Goal: Find contact information: Find contact information

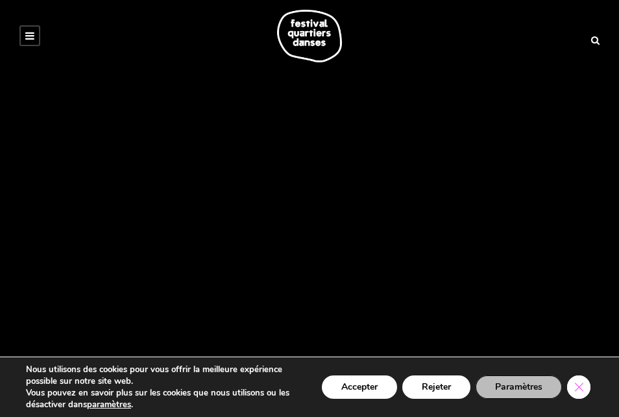
click at [582, 387] on icon "Close GDPR Cookie Banner" at bounding box center [579, 386] width 23 height 19
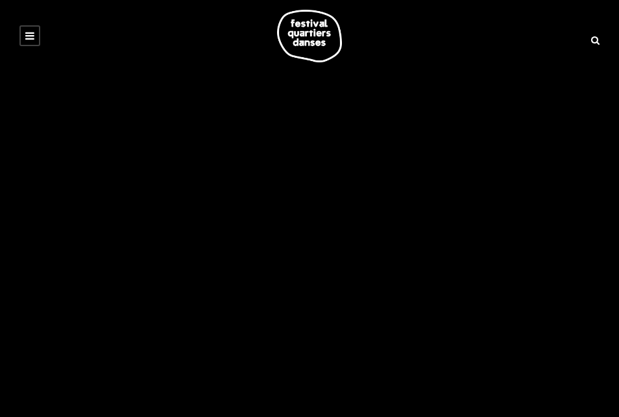
click at [32, 33] on icon at bounding box center [29, 36] width 9 height 10
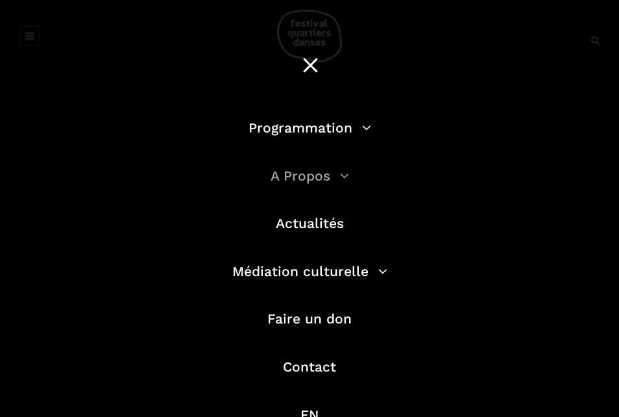
click at [319, 174] on link "A Propos" at bounding box center [310, 176] width 79 height 16
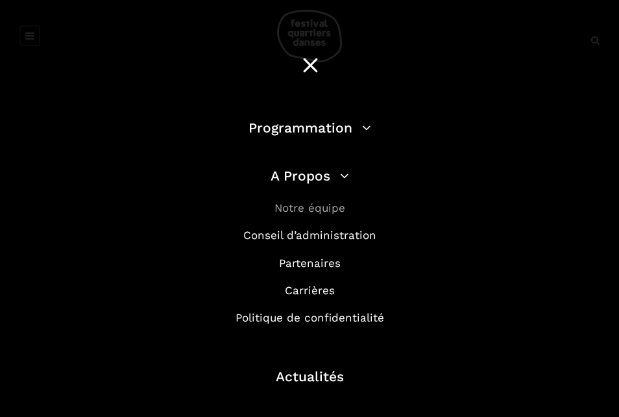
click at [315, 202] on link "Notre équipe" at bounding box center [310, 207] width 71 height 13
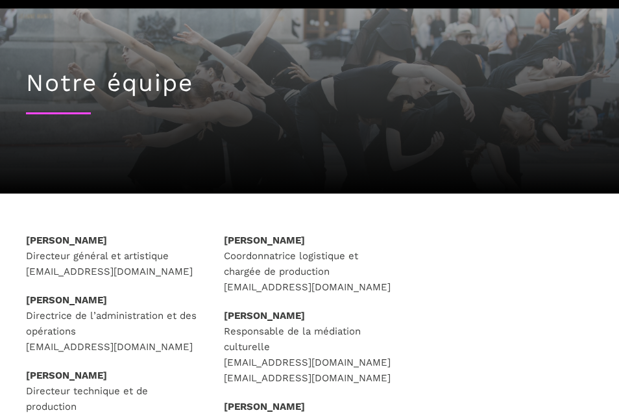
scroll to position [108, 0]
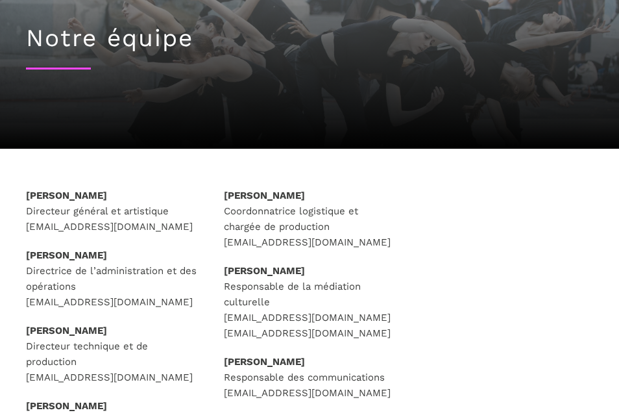
drag, startPoint x: 160, startPoint y: 186, endPoint x: 5, endPoint y: 195, distance: 154.8
click at [5, 195] on div "[PERSON_NAME] Directeur général et artistique [EMAIL_ADDRESS][DOMAIN_NAME] [PER…" at bounding box center [309, 331] width 619 height 364
copy strong "[PERSON_NAME]"
drag, startPoint x: 315, startPoint y: 267, endPoint x: 221, endPoint y: 272, distance: 93.6
click at [221, 272] on div "[PERSON_NAME] Coordonnatrice logistique et chargée de production [EMAIL_ADDRESS…" at bounding box center [310, 340] width 198 height 305
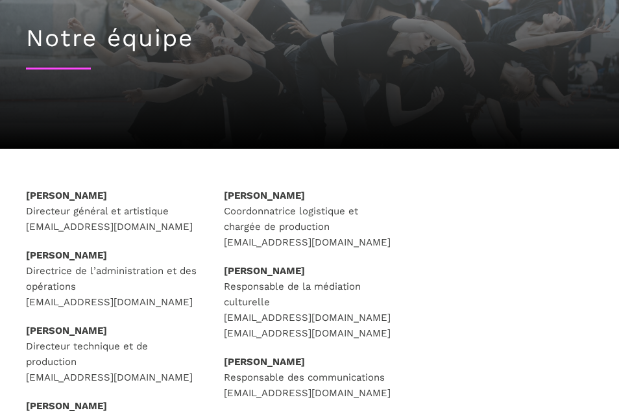
copy strong "[PERSON_NAME]"
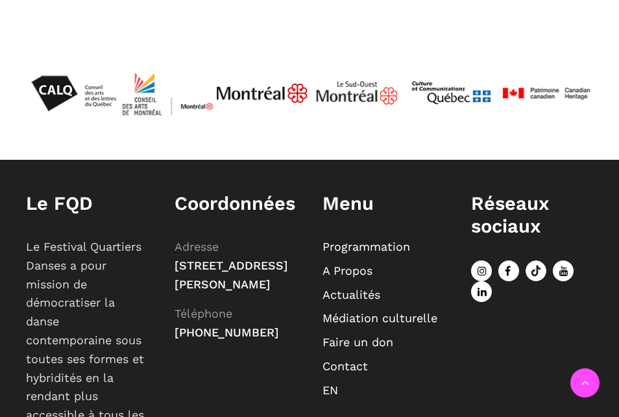
scroll to position [1082, 0]
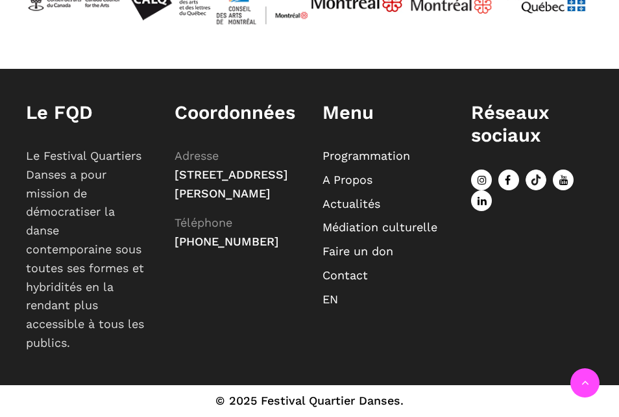
drag, startPoint x: 176, startPoint y: 182, endPoint x: 292, endPoint y: 239, distance: 129.5
click at [292, 239] on div "Coordonnées Adresse [STREET_ADDRESS][PERSON_NAME] Téléphone [PHONE_NUMBER]" at bounding box center [236, 178] width 149 height 155
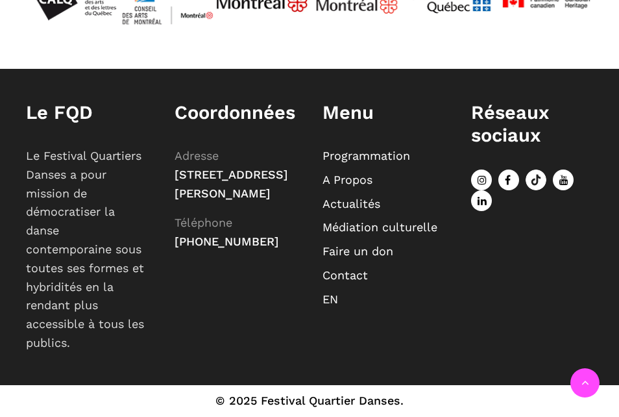
copy span "[STREET_ADDRESS][PERSON_NAME]"
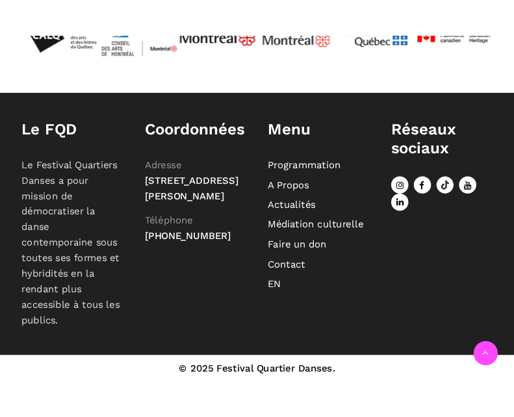
scroll to position [1160, 0]
